Goal: Check status: Check status

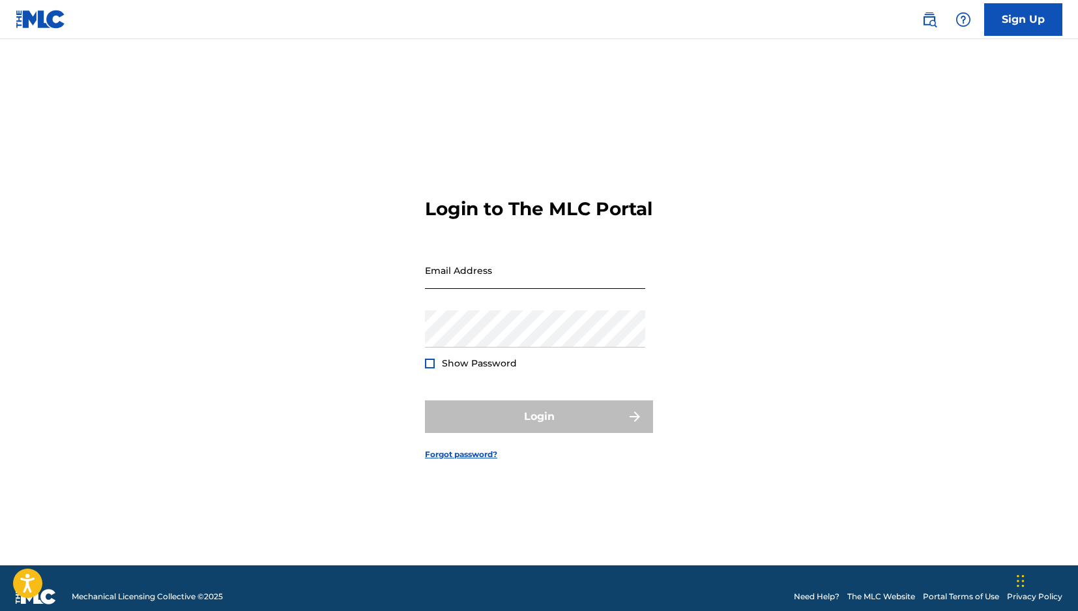
click at [535, 289] on input "Email Address" at bounding box center [535, 270] width 220 height 37
type input "[PERSON_NAME][EMAIL_ADDRESS][PERSON_NAME][DOMAIN_NAME]"
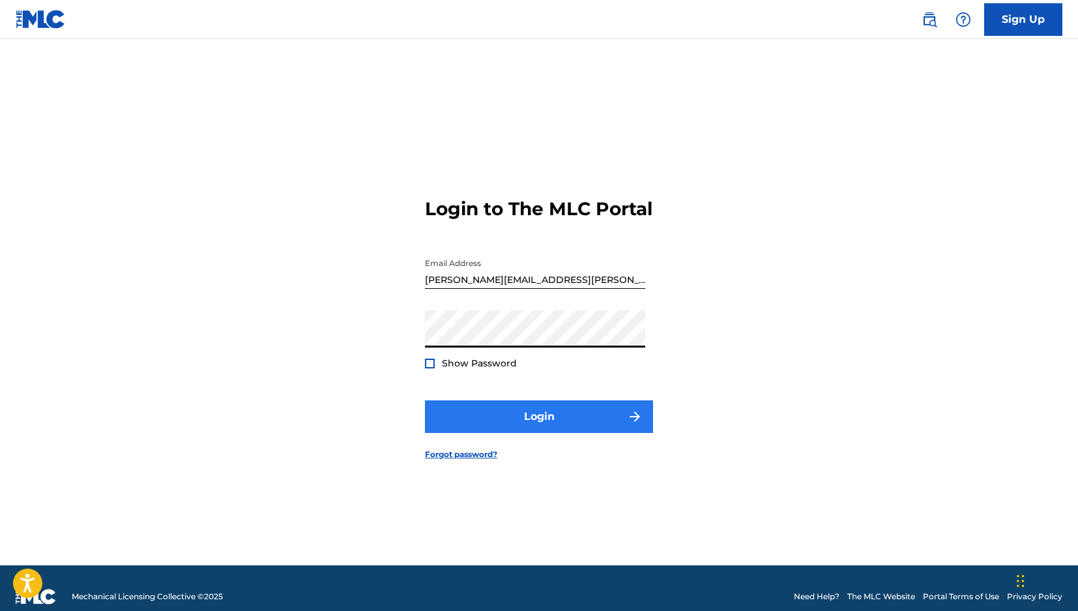
click at [530, 420] on button "Login" at bounding box center [539, 416] width 228 height 33
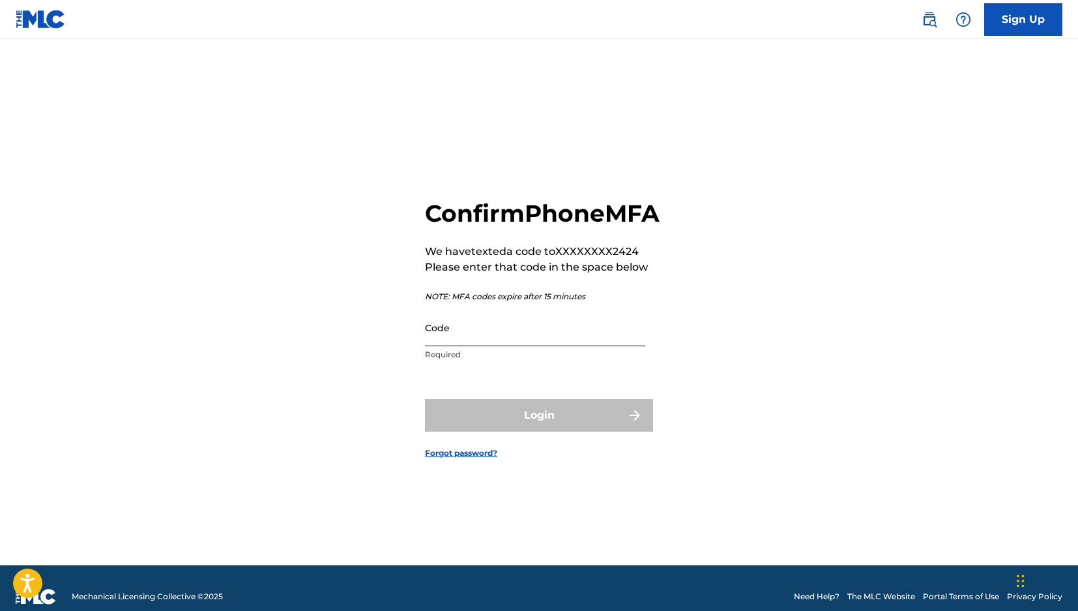
click at [523, 346] on input "Code" at bounding box center [535, 327] width 220 height 37
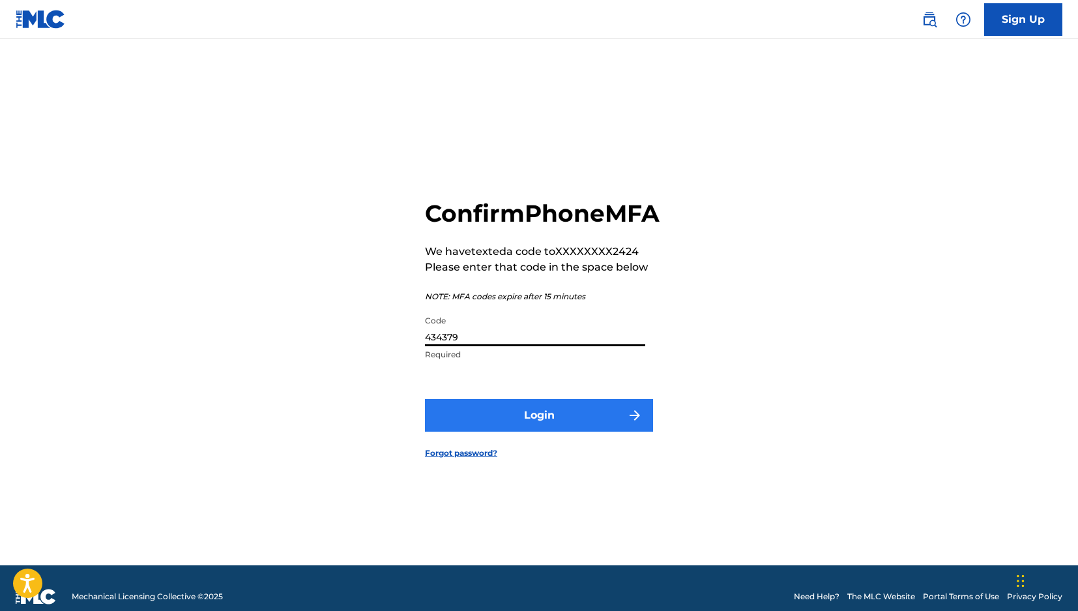
type input "434379"
click at [607, 431] on button "Login" at bounding box center [539, 415] width 228 height 33
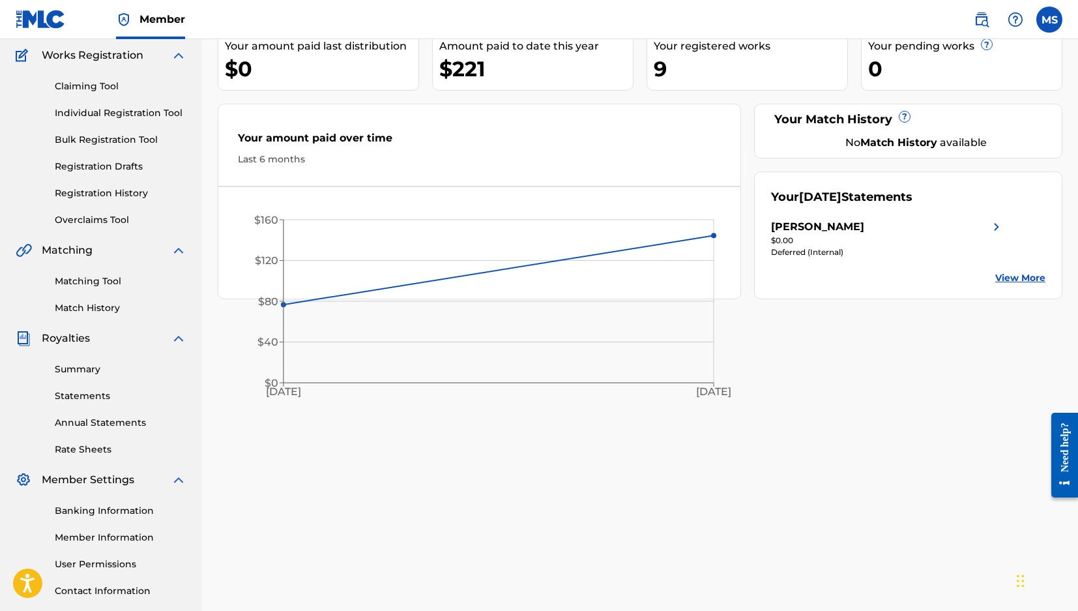
scroll to position [109, 0]
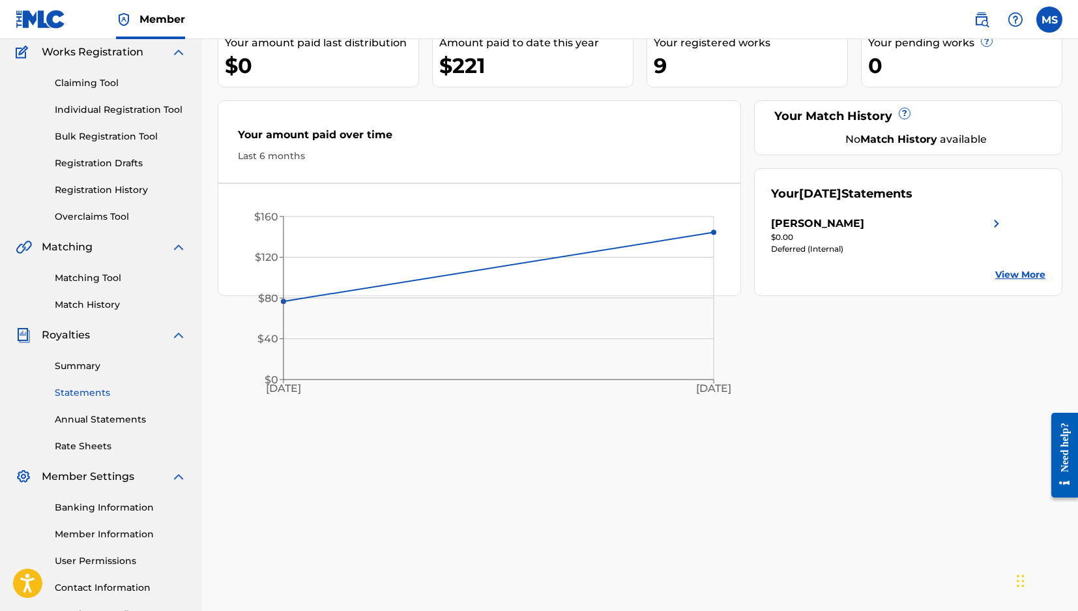
click at [76, 390] on link "Statements" at bounding box center [121, 393] width 132 height 14
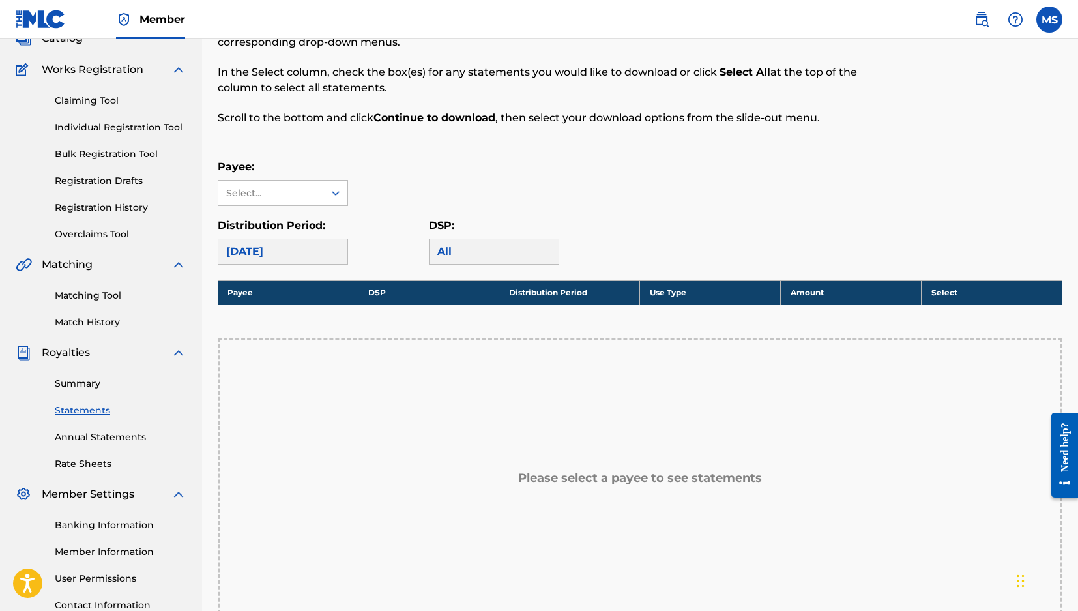
scroll to position [95, 0]
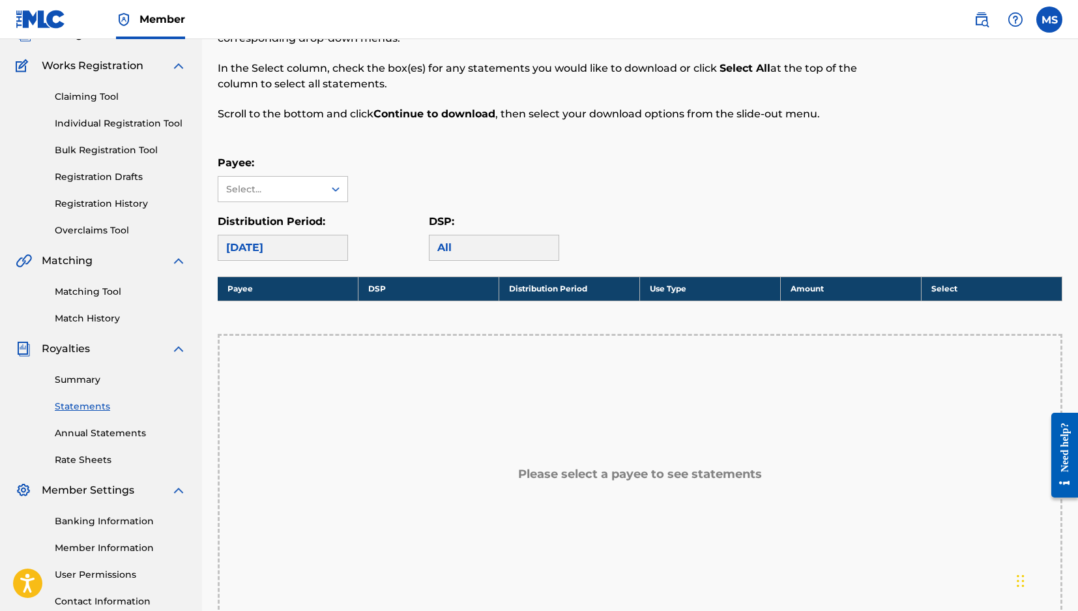
click at [335, 250] on div "[DATE]" at bounding box center [283, 248] width 130 height 26
click at [305, 198] on div "Select..." at bounding box center [271, 189] width 106 height 25
click at [442, 194] on div "Payee: [PERSON_NAME], 1 of 1. 1 result available. Use Up and Down to choose opt…" at bounding box center [640, 178] width 845 height 47
click at [312, 249] on div "[DATE]" at bounding box center [283, 248] width 130 height 26
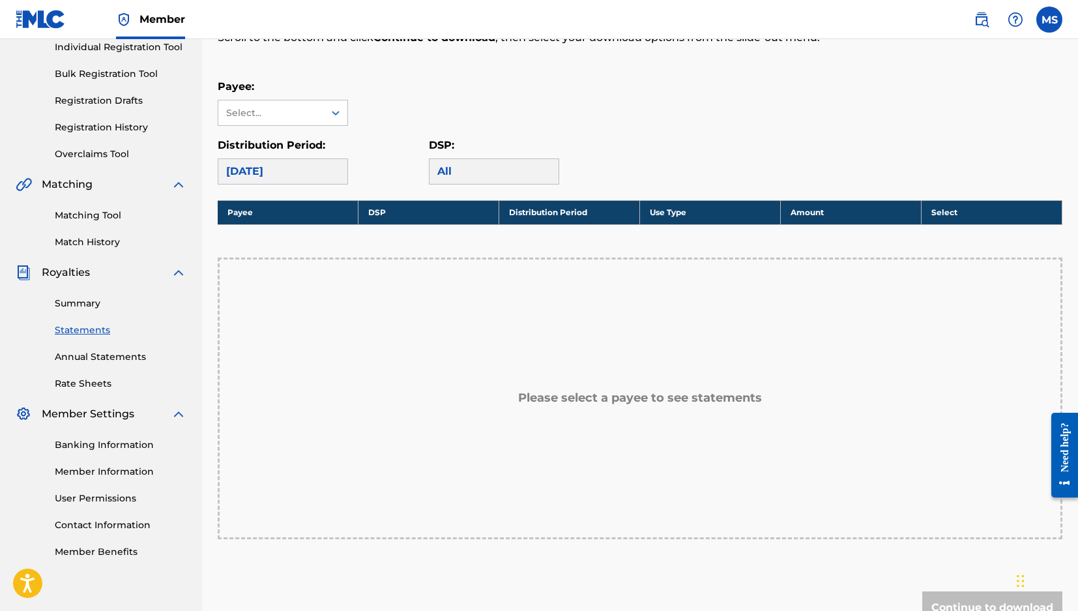
scroll to position [171, 0]
click at [497, 178] on div "All" at bounding box center [494, 171] width 130 height 26
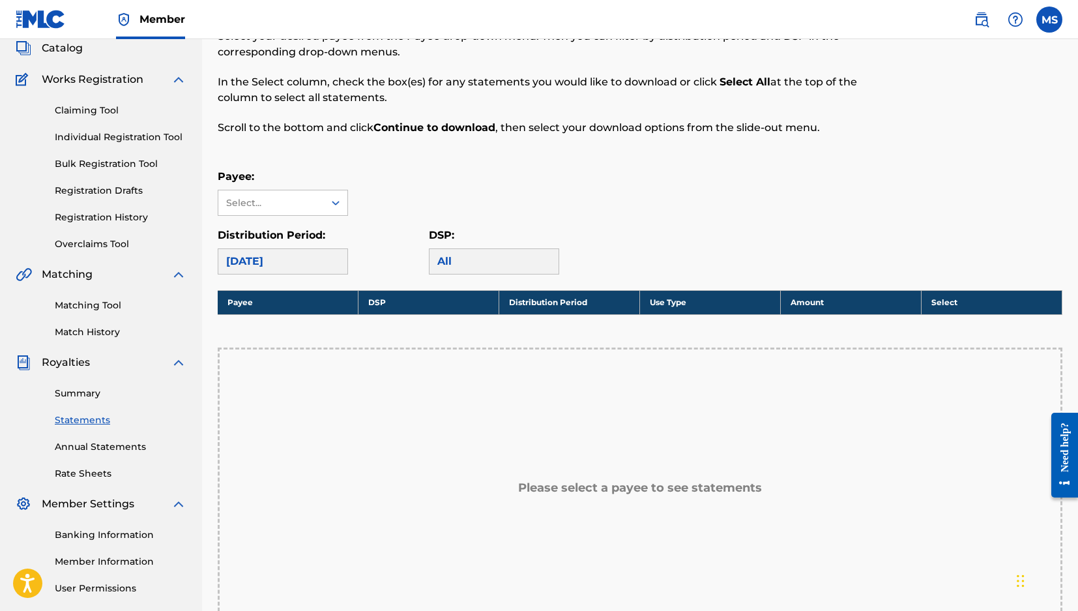
scroll to position [83, 0]
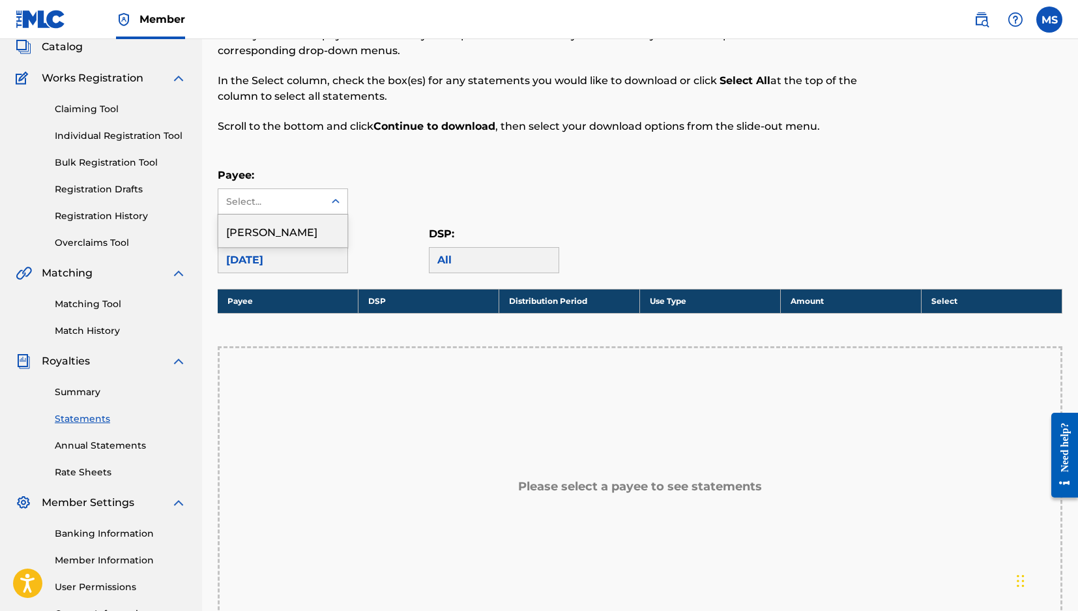
click at [299, 207] on div "Select..." at bounding box center [270, 202] width 89 height 14
click at [289, 226] on div "[PERSON_NAME]" at bounding box center [282, 230] width 129 height 33
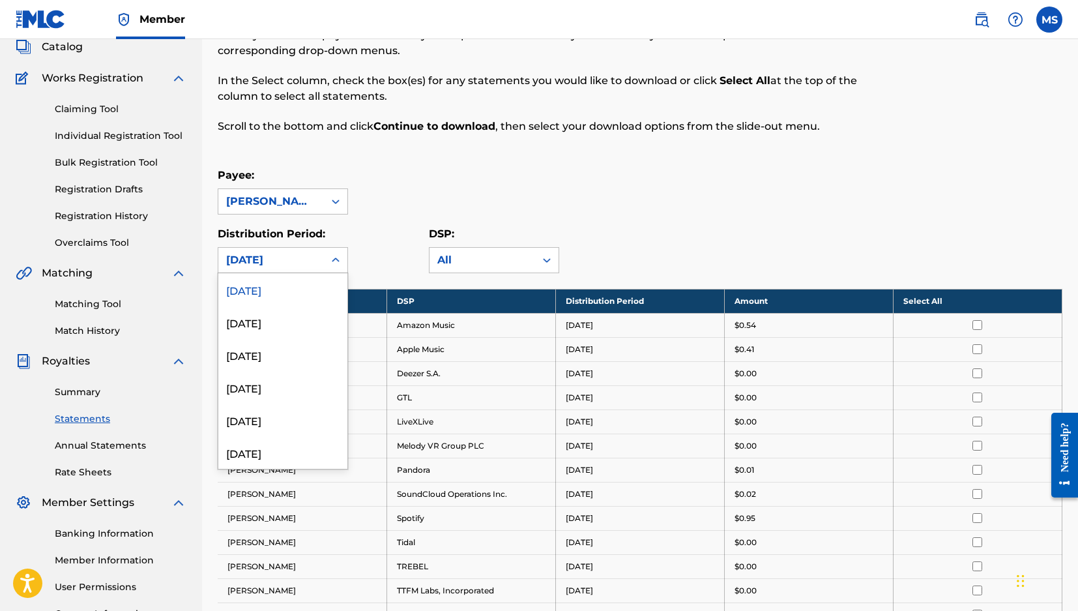
click at [285, 257] on div "[DATE]" at bounding box center [271, 260] width 90 height 16
click at [288, 328] on div "[DATE]" at bounding box center [282, 322] width 129 height 33
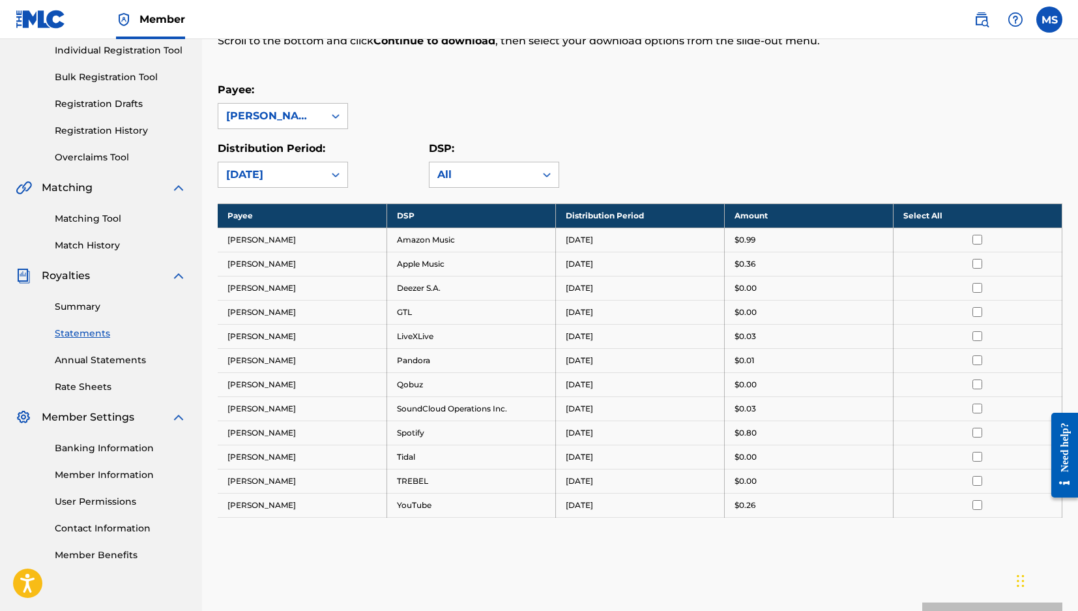
scroll to position [169, 0]
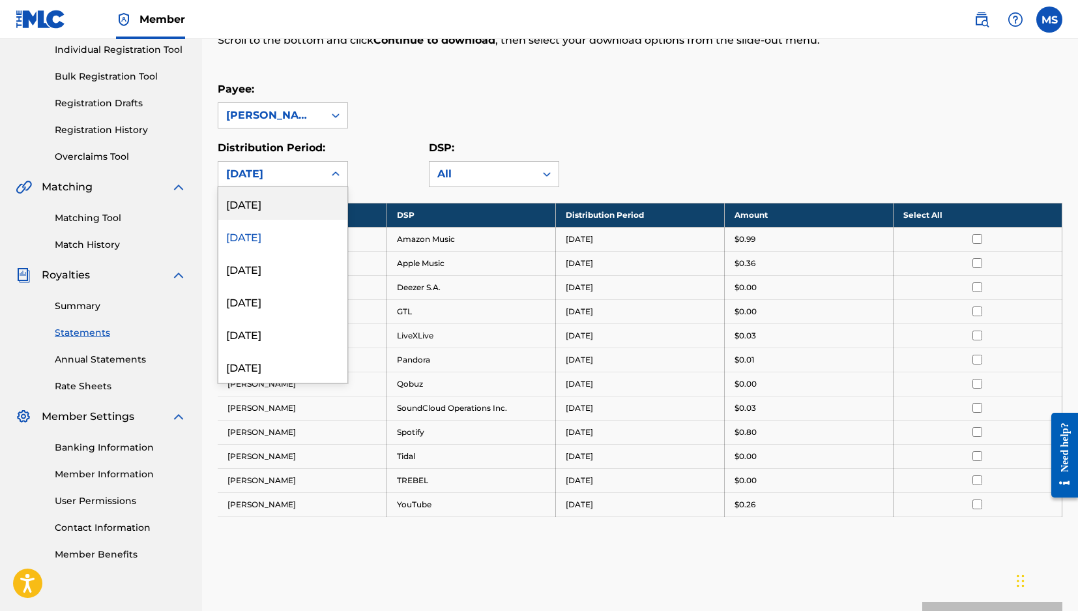
click at [274, 169] on div "[DATE]" at bounding box center [271, 174] width 90 height 16
click at [280, 208] on div "[DATE]" at bounding box center [282, 203] width 129 height 33
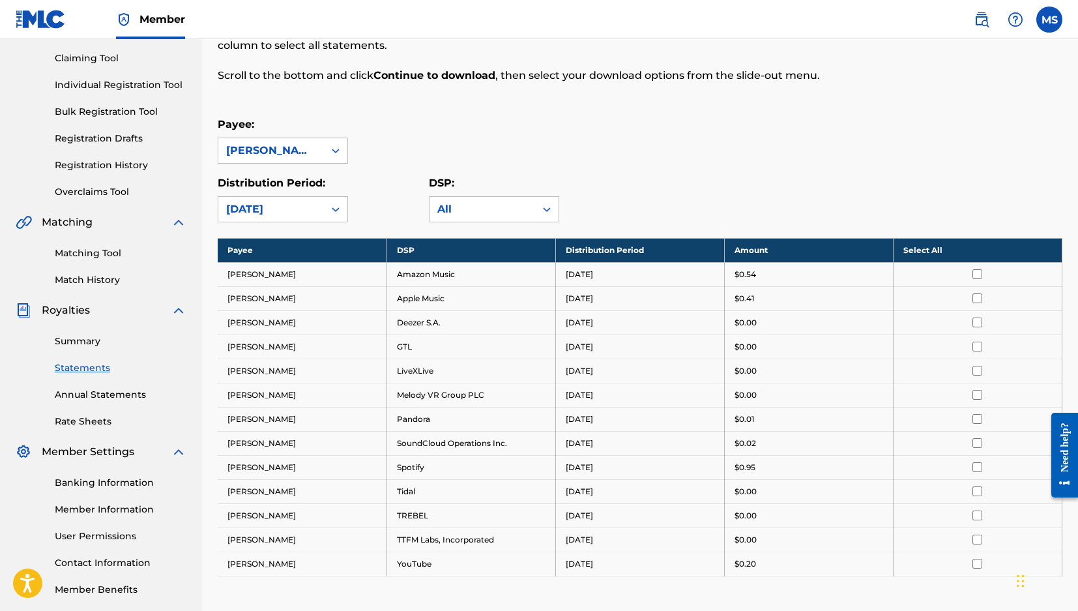
scroll to position [187, 0]
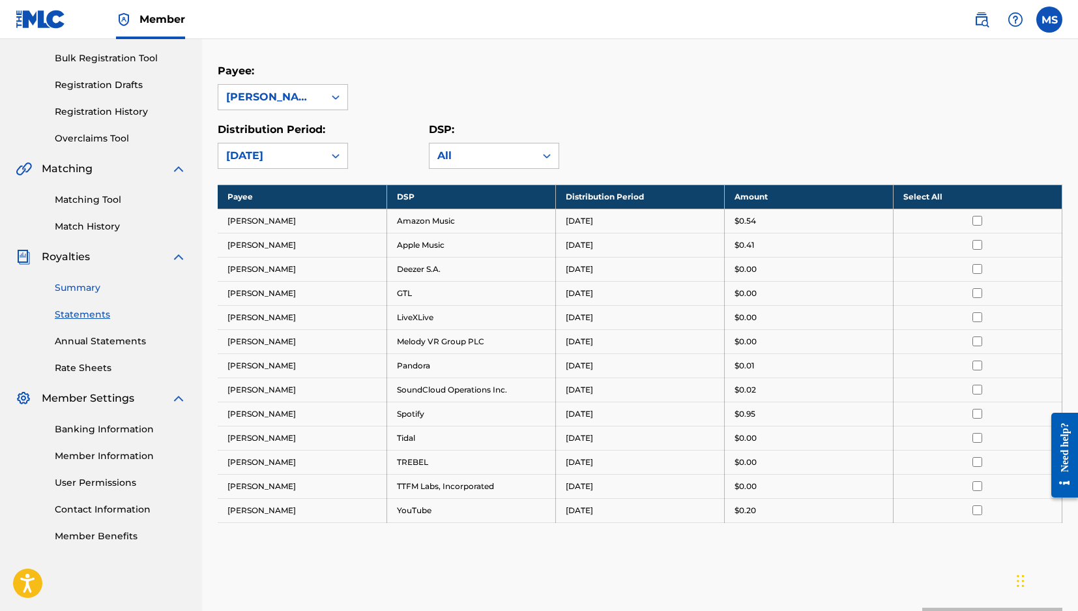
click at [72, 283] on link "Summary" at bounding box center [121, 288] width 132 height 14
